Goal: Register for event/course

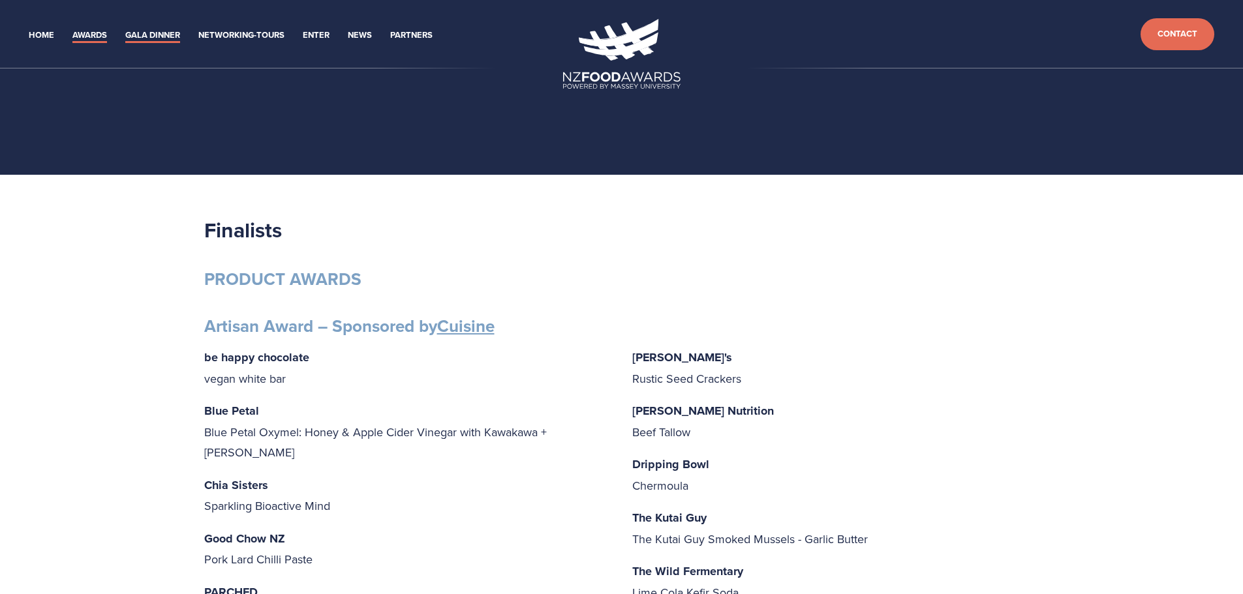
click at [166, 37] on link "Gala Dinner" at bounding box center [152, 35] width 55 height 15
